Goal: Find specific page/section: Find specific page/section

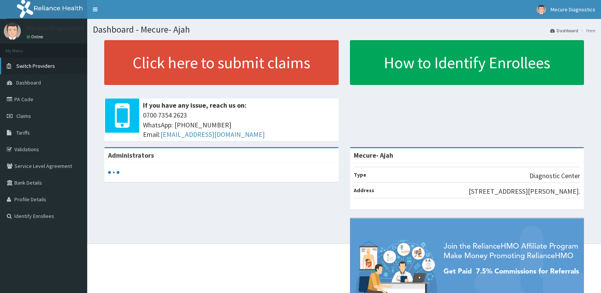
click at [31, 66] on span "Switch Providers" at bounding box center [35, 66] width 39 height 7
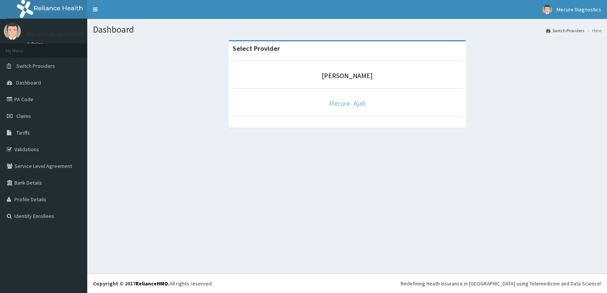
click at [354, 103] on link "Mecure- Ajah" at bounding box center [347, 103] width 37 height 9
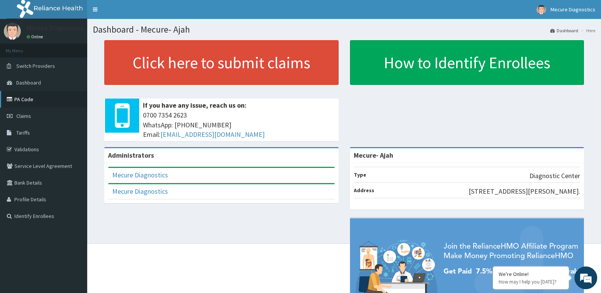
click at [41, 99] on link "PA Code" at bounding box center [43, 99] width 87 height 17
